Goal: Find specific page/section: Find specific page/section

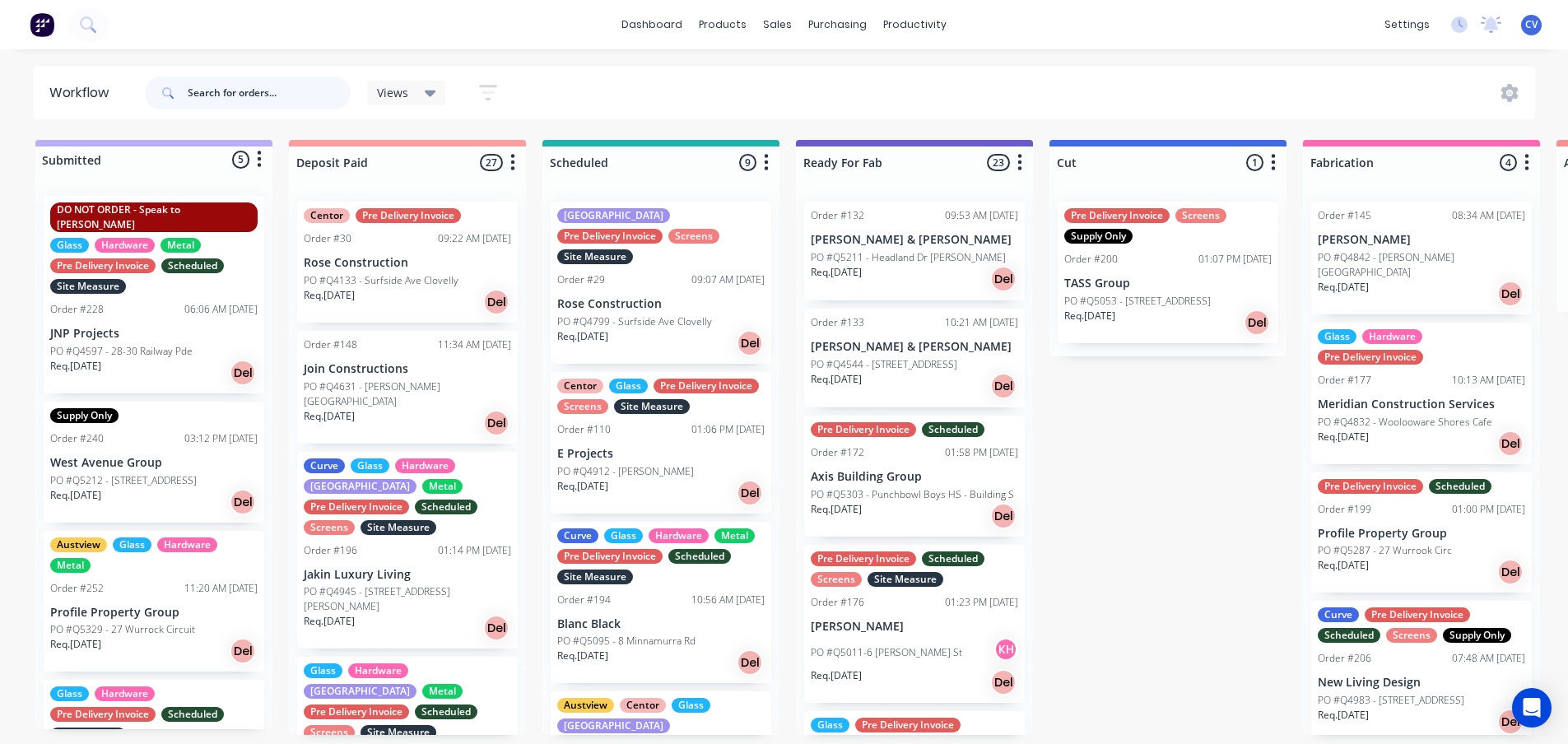
click at [251, 86] on input "text" at bounding box center [269, 93] width 163 height 33
type input "the oaks"
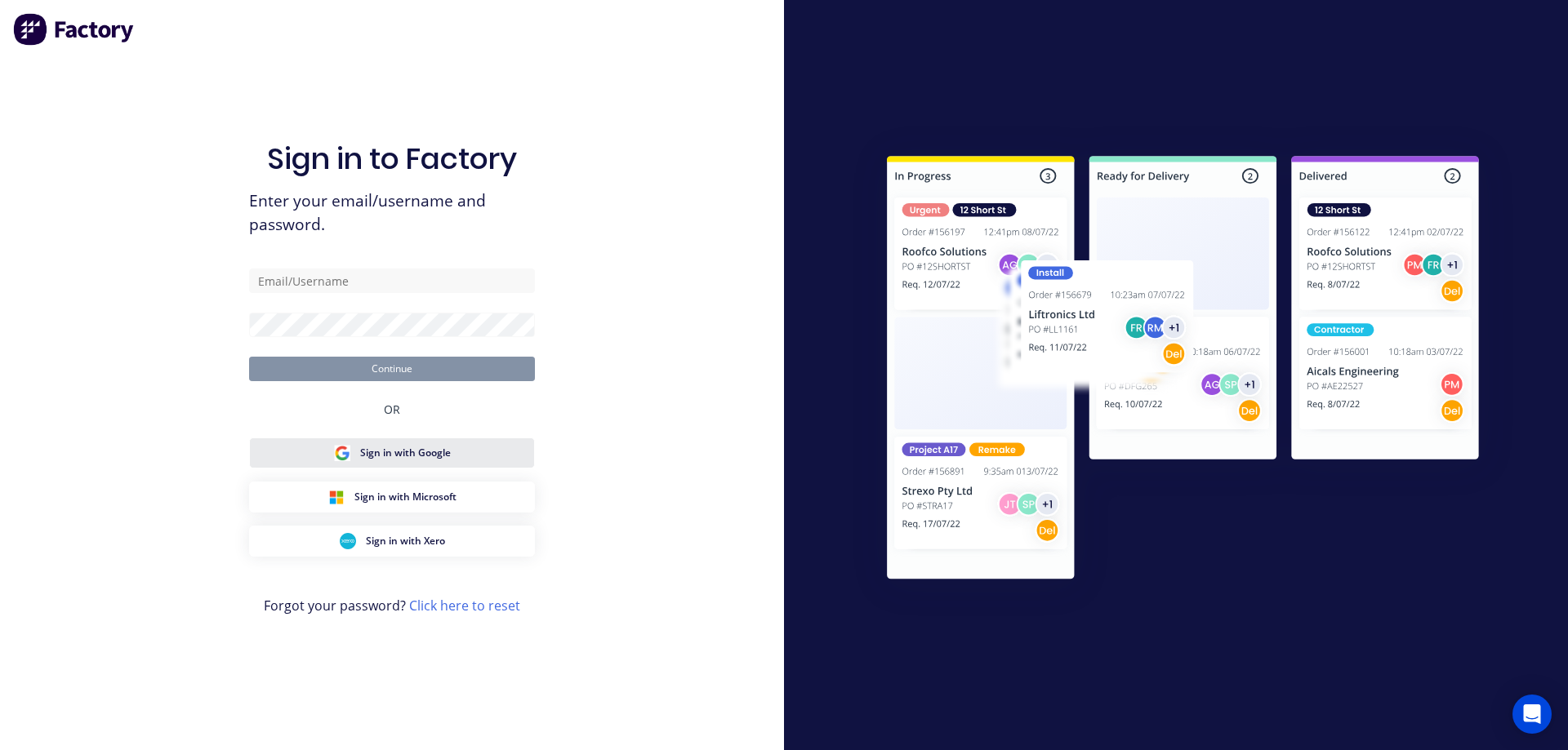
click at [396, 445] on div "Sign in with Google" at bounding box center [392, 453] width 117 height 16
drag, startPoint x: 386, startPoint y: 286, endPoint x: 397, endPoint y: 291, distance: 12.1
click at [386, 286] on input "text" at bounding box center [391, 281] width 286 height 25
type input "[PERSON_NAME][EMAIL_ADDRESS][DOMAIN_NAME]"
click at [421, 344] on form "[PERSON_NAME][EMAIL_ADDRESS][DOMAIN_NAME] Continue" at bounding box center [391, 325] width 286 height 113
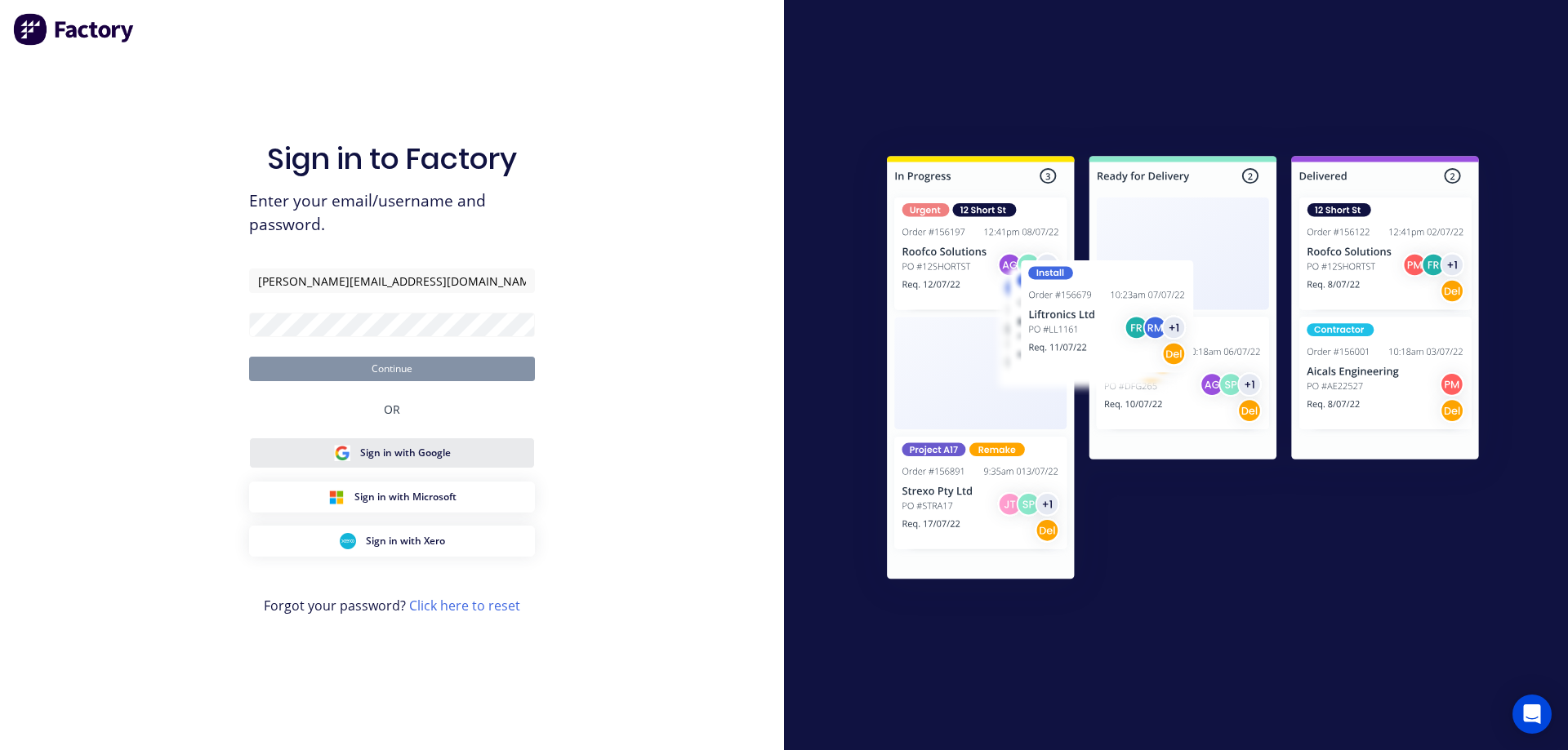
click at [415, 450] on span "Sign in with Google" at bounding box center [405, 453] width 91 height 15
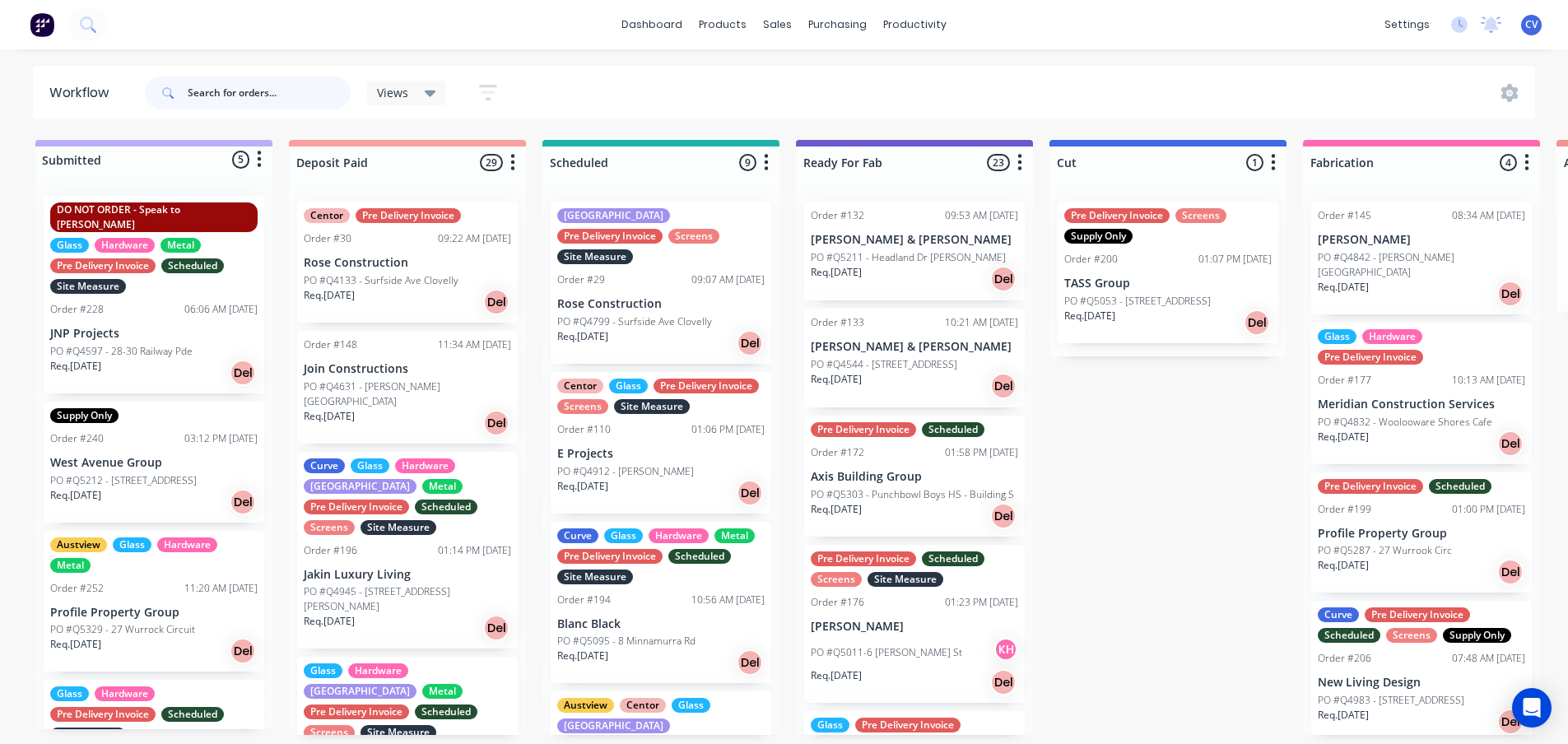
click at [255, 84] on input "text" at bounding box center [269, 93] width 163 height 33
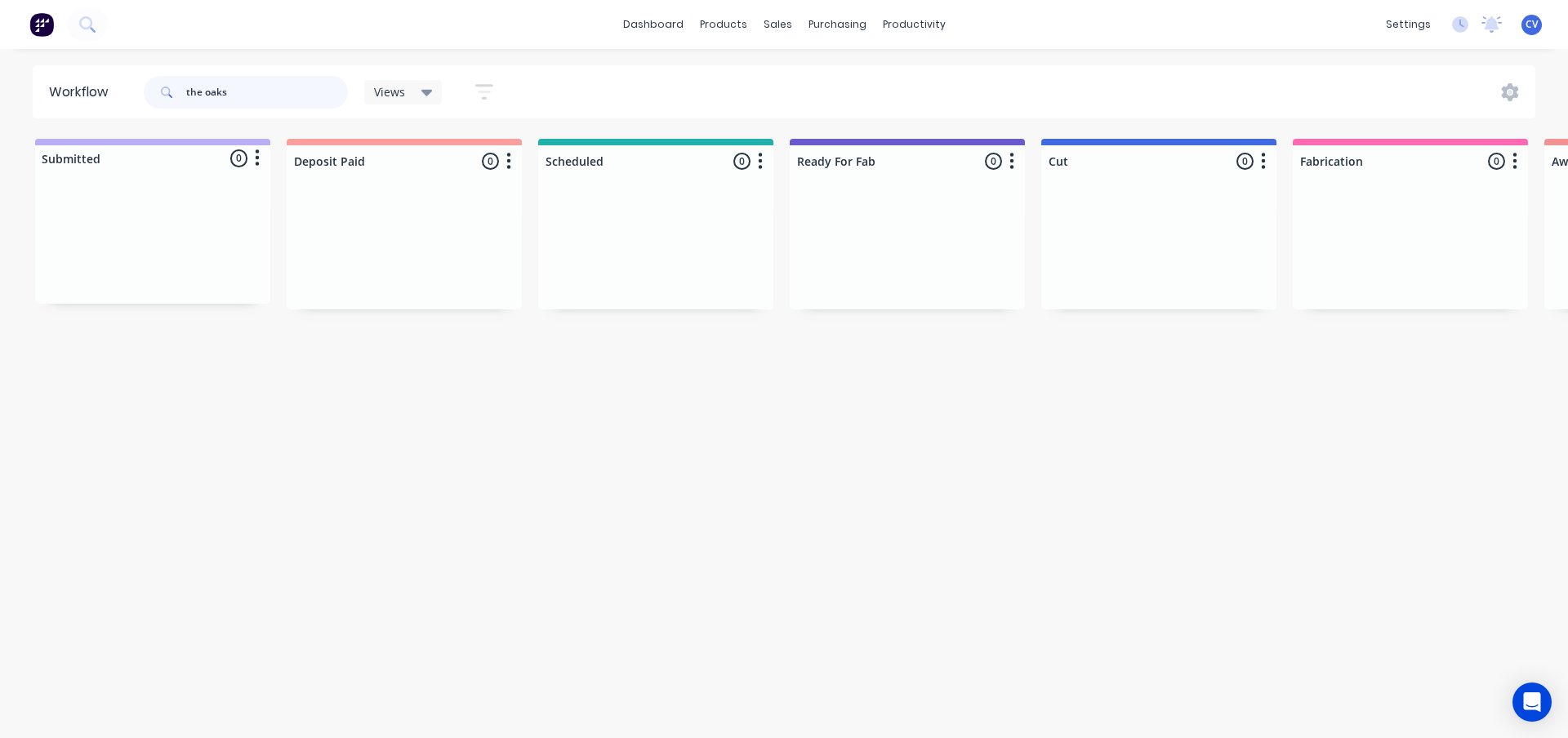
drag, startPoint x: 293, startPoint y: 92, endPoint x: 0, endPoint y: 69, distance: 293.9
click at [0, 69] on div "Workflow the oaks Views Save new view None (Default) edit Production edit Show/…" at bounding box center [784, 92] width 1568 height 53
type input "the chillie"
click at [853, 302] on p "PO #Q5238 - [GEOGRAPHIC_DATA]" at bounding box center [881, 299] width 153 height 15
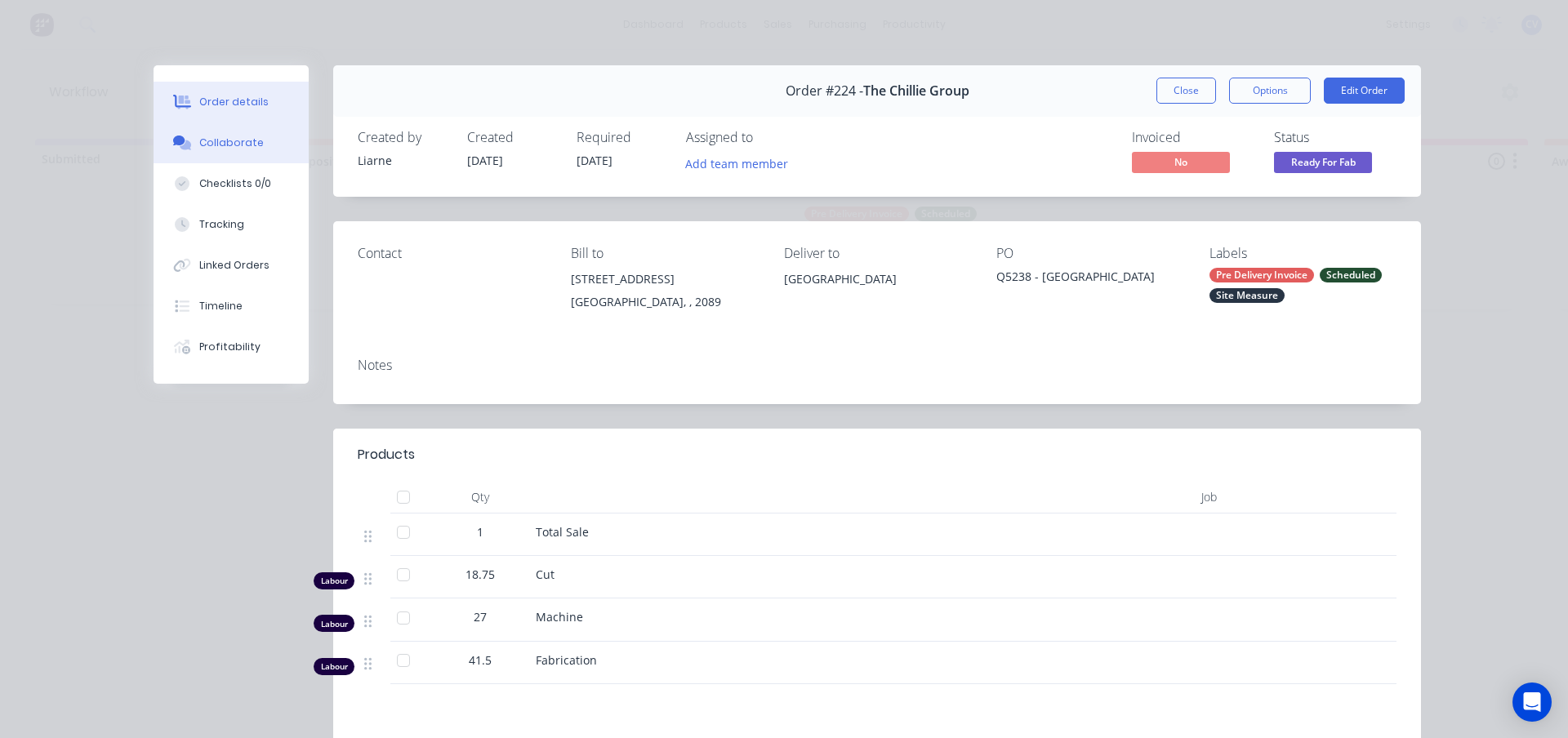
click at [209, 136] on div "Collaborate" at bounding box center [231, 143] width 65 height 15
